Goal: Check status: Check status

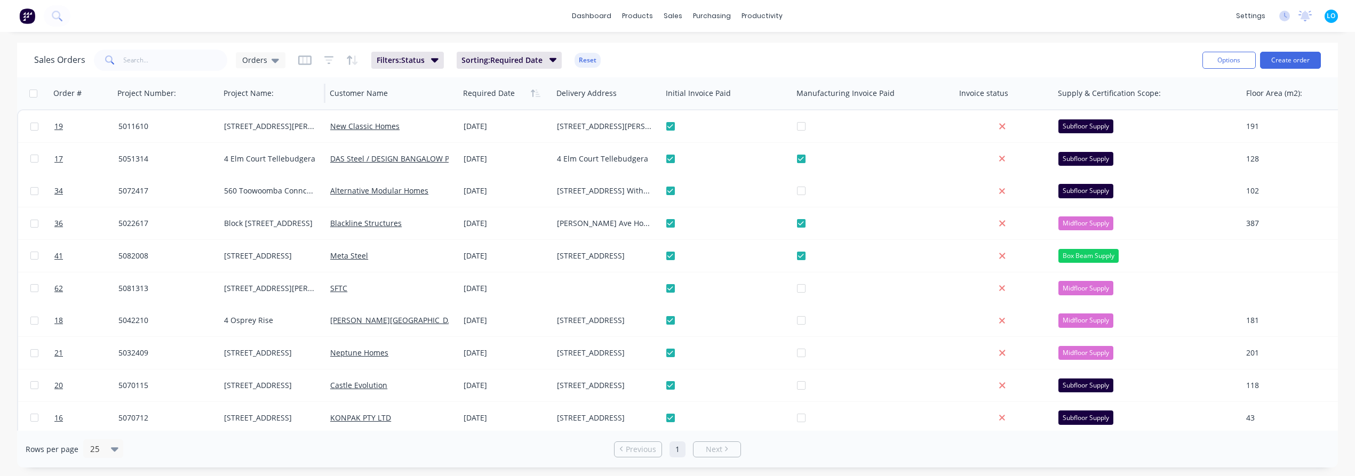
drag, startPoint x: 268, startPoint y: 60, endPoint x: 265, endPoint y: 77, distance: 16.8
click at [268, 60] on div "Orders" at bounding box center [260, 60] width 37 height 10
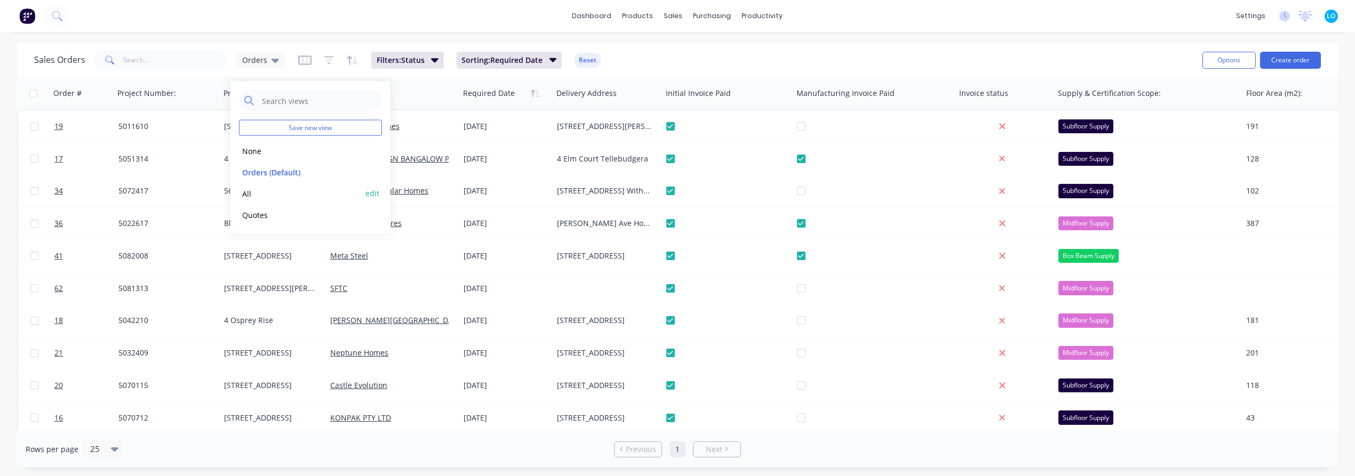
click at [269, 183] on div "All edit" at bounding box center [310, 193] width 143 height 21
click at [251, 196] on button "All" at bounding box center [300, 193] width 122 height 12
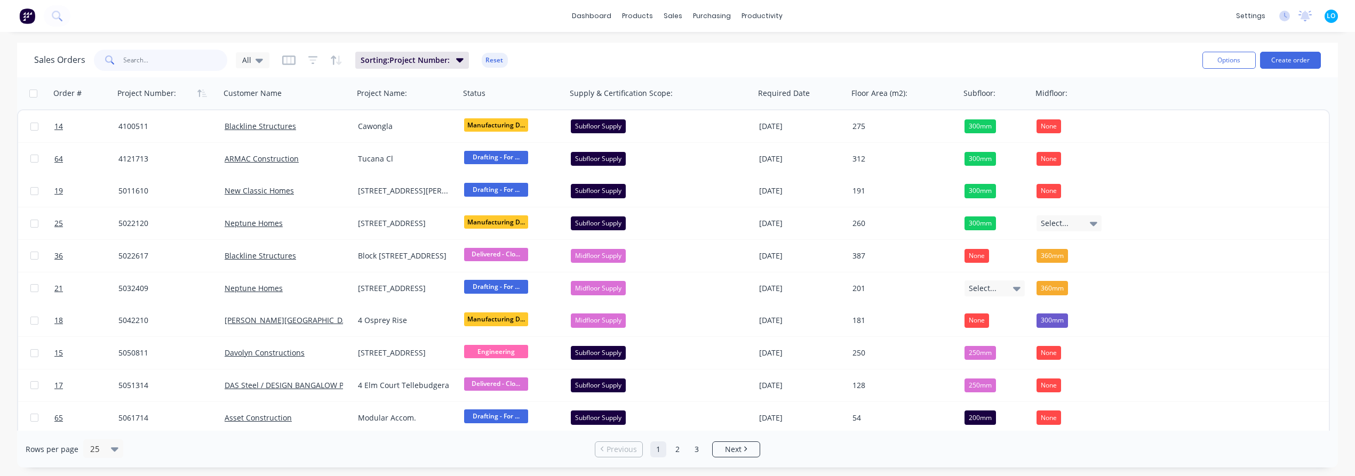
click at [181, 62] on input "text" at bounding box center [176, 60] width 104 height 21
type input "ever"
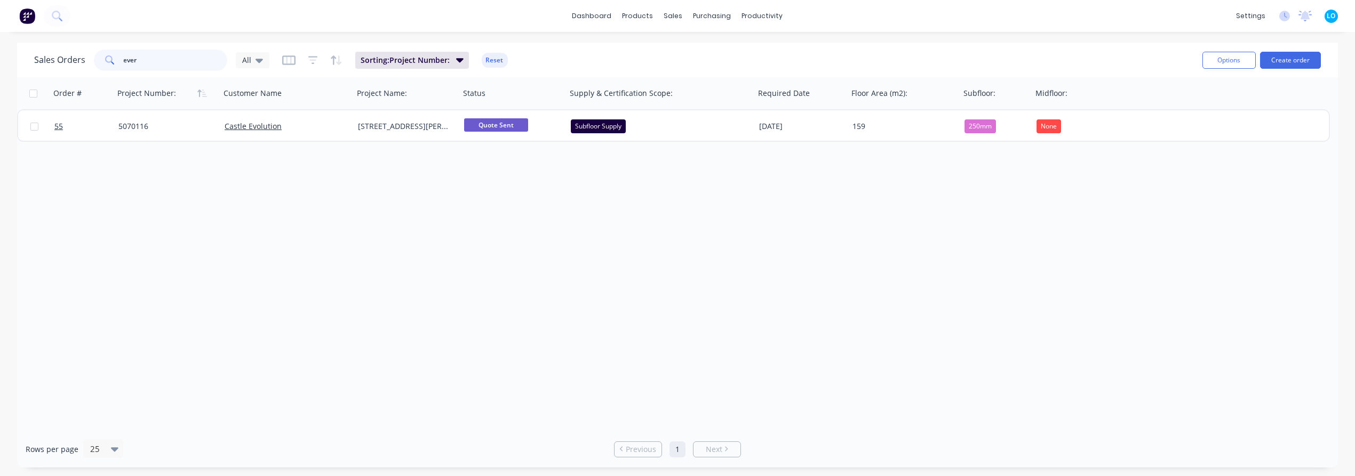
drag, startPoint x: 143, startPoint y: 63, endPoint x: 118, endPoint y: 61, distance: 24.7
click at [118, 61] on div "ever" at bounding box center [160, 60] width 133 height 21
